Goal: Find contact information: Find contact information

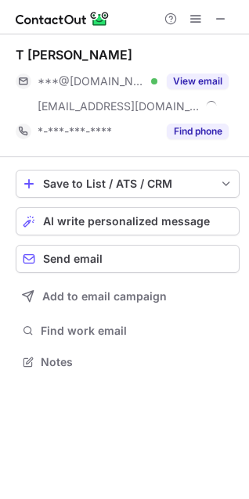
scroll to position [350, 249]
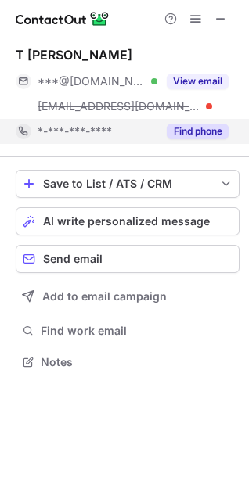
click at [191, 135] on button "Find phone" at bounding box center [197, 132] width 62 height 16
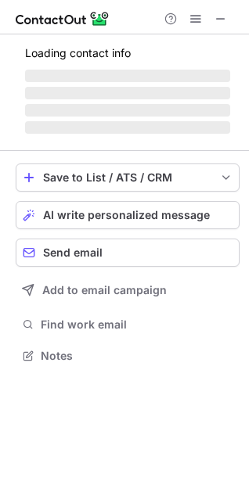
scroll to position [325, 249]
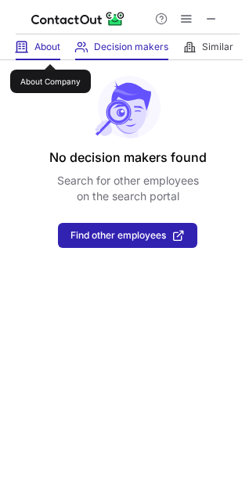
click at [50, 50] on span "About" at bounding box center [47, 47] width 26 height 13
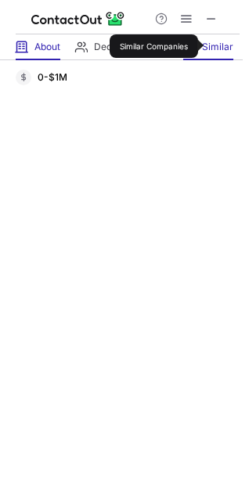
click at [209, 46] on span "Similar" at bounding box center [217, 47] width 31 height 13
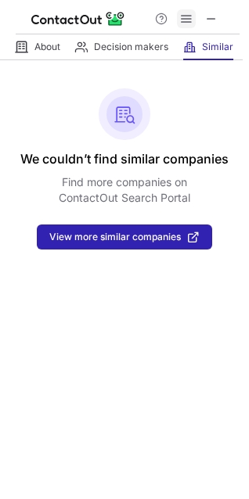
click at [191, 20] on span at bounding box center [186, 19] width 13 height 13
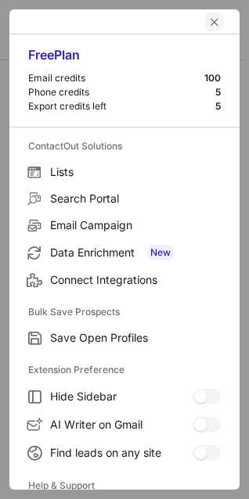
click at [208, 20] on span "left-button" at bounding box center [214, 22] width 13 height 13
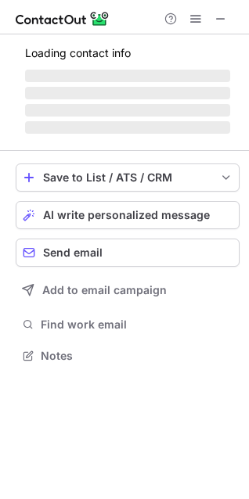
scroll to position [353, 249]
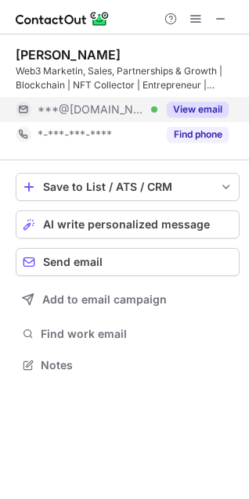
click at [194, 112] on button "View email" at bounding box center [197, 110] width 62 height 16
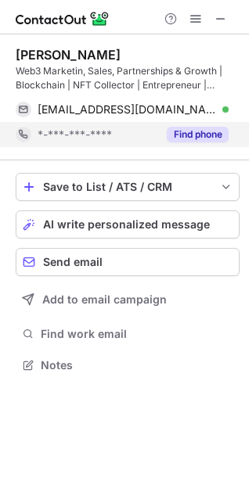
click at [193, 138] on button "Find phone" at bounding box center [197, 135] width 62 height 16
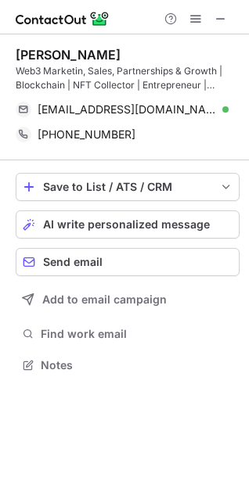
scroll to position [353, 249]
